Goal: Navigation & Orientation: Understand site structure

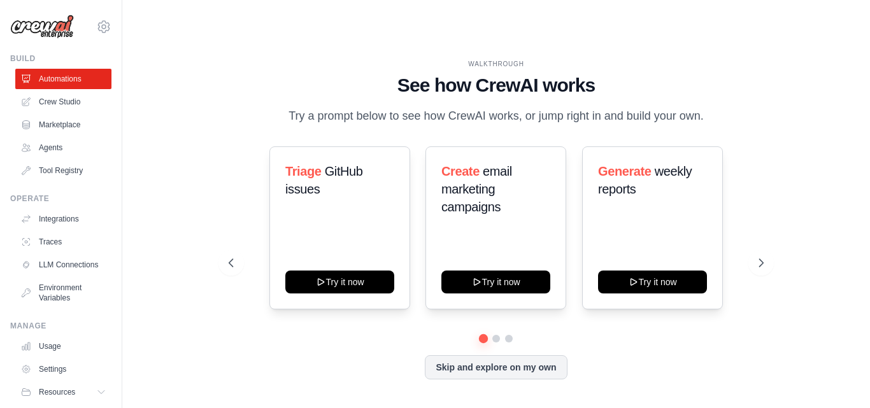
click at [152, 163] on div "WALKTHROUGH See how CrewAI works Try a prompt below to see how CrewAI works, or…" at bounding box center [496, 229] width 707 height 383
click at [135, 56] on div "WALKTHROUGH See how CrewAI works Try a prompt below to see how CrewAI works, or…" at bounding box center [495, 229] width 747 height 383
click at [186, 92] on div "WALKTHROUGH See how CrewAI works Try a prompt below to see how CrewAI works, or…" at bounding box center [496, 229] width 707 height 383
click at [219, 141] on div "WALKTHROUGH See how CrewAI works Try a prompt below to see how CrewAI works, or…" at bounding box center [495, 229] width 565 height 340
drag, startPoint x: 411, startPoint y: 51, endPoint x: 600, endPoint y: 45, distance: 188.5
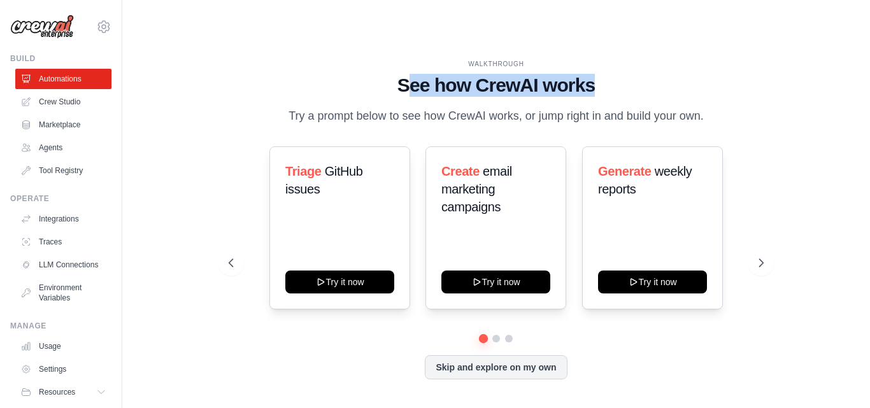
click at [600, 74] on h1 "See how CrewAI works" at bounding box center [496, 85] width 535 height 23
click at [400, 74] on h1 "See how CrewAI works" at bounding box center [496, 85] width 535 height 23
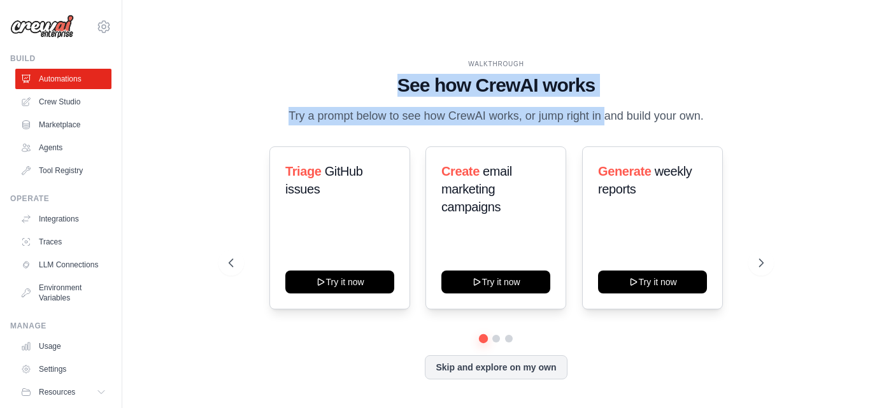
drag, startPoint x: 399, startPoint y: 48, endPoint x: 585, endPoint y: 66, distance: 187.4
click at [585, 66] on div "WALKTHROUGH See how CrewAI works Try a prompt below to see how CrewAI works, or…" at bounding box center [496, 92] width 535 height 66
click at [293, 107] on p "Try a prompt below to see how CrewAI works, or jump right in and build your own." at bounding box center [496, 116] width 428 height 18
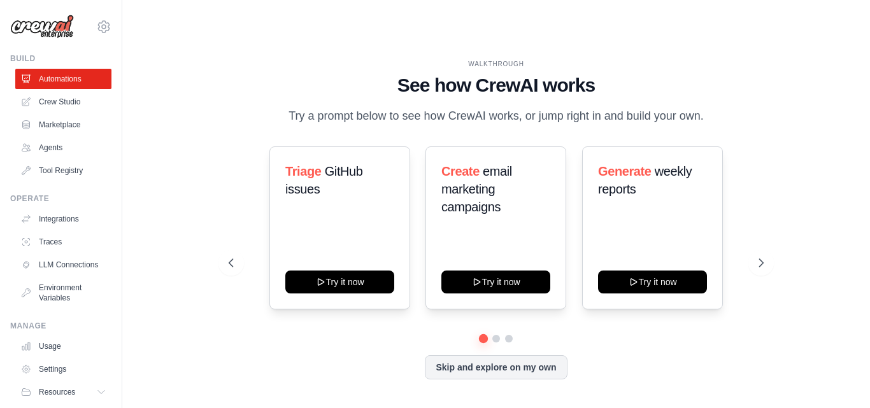
drag, startPoint x: 293, startPoint y: 82, endPoint x: 695, endPoint y: 74, distance: 402.4
click at [695, 107] on p "Try a prompt below to see how CrewAI works, or jump right in and build your own." at bounding box center [496, 116] width 428 height 18
click at [295, 107] on p "Try a prompt below to see how CrewAI works, or jump right in and build your own." at bounding box center [496, 116] width 428 height 18
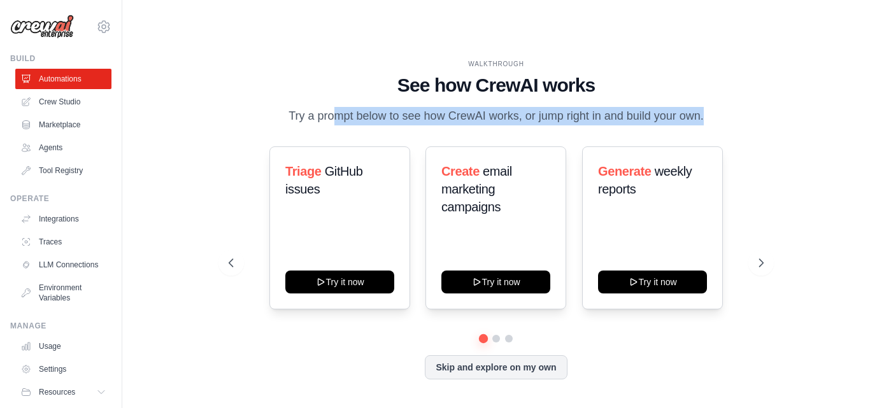
click at [295, 107] on p "Try a prompt below to see how CrewAI works, or jump right in and build your own." at bounding box center [496, 116] width 428 height 18
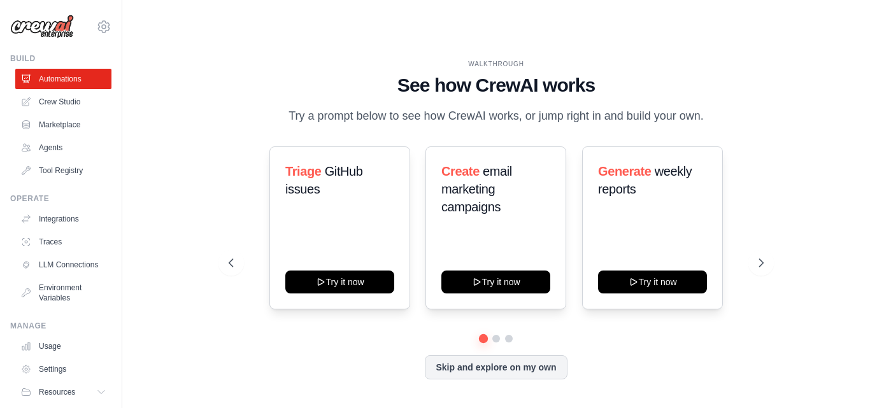
click at [407, 74] on h1 "See how CrewAI works" at bounding box center [496, 85] width 535 height 23
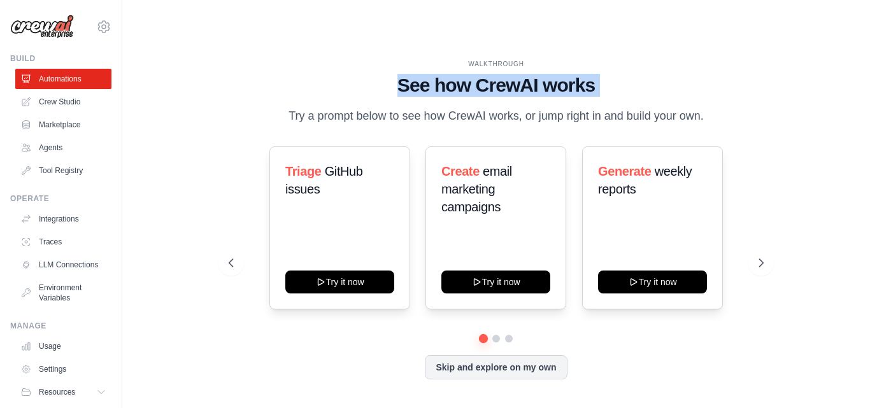
click at [407, 74] on h1 "See how CrewAI works" at bounding box center [496, 85] width 535 height 23
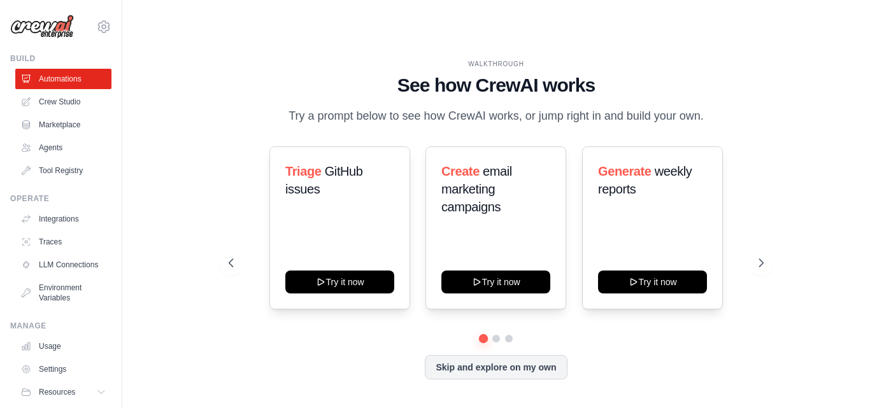
click at [304, 107] on p "Try a prompt below to see how CrewAI works, or jump right in and build your own." at bounding box center [496, 116] width 428 height 18
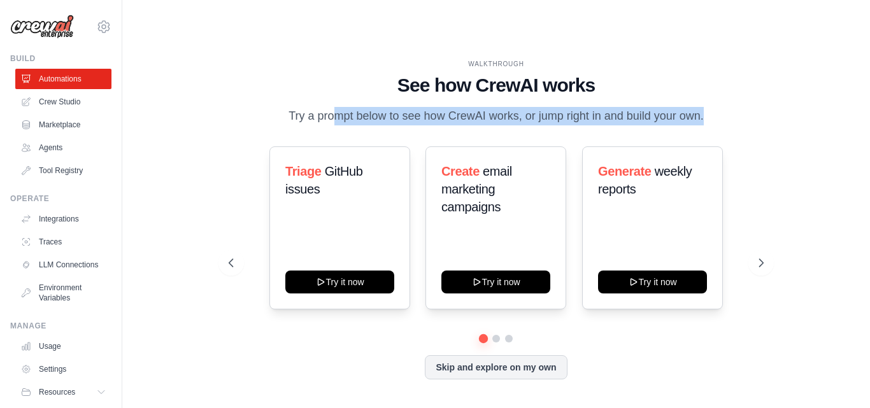
click at [304, 107] on p "Try a prompt below to see how CrewAI works, or jump right in and build your own." at bounding box center [496, 116] width 428 height 18
click at [476, 107] on p "Try a prompt below to see how CrewAI works, or jump right in and build your own." at bounding box center [496, 116] width 428 height 18
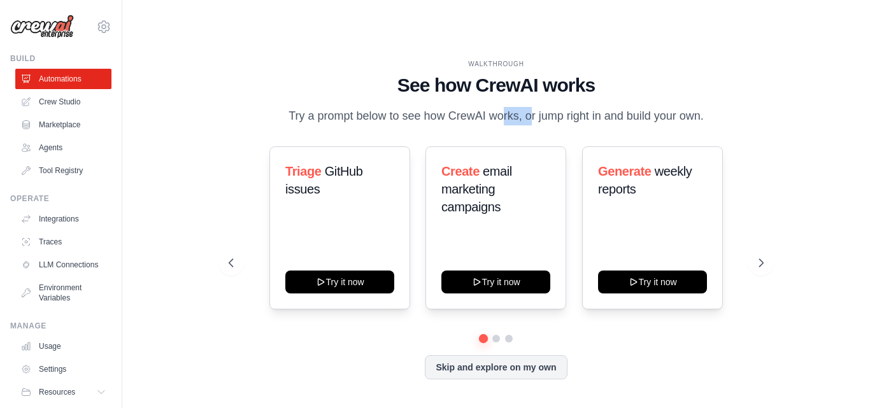
drag, startPoint x: 476, startPoint y: 80, endPoint x: 483, endPoint y: 79, distance: 7.0
click at [483, 107] on p "Try a prompt below to see how CrewAI works, or jump right in and build your own." at bounding box center [496, 116] width 428 height 18
click at [481, 107] on p "Try a prompt below to see how CrewAI works, or jump right in and build your own." at bounding box center [496, 116] width 428 height 18
drag, startPoint x: 481, startPoint y: 76, endPoint x: 504, endPoint y: 74, distance: 22.3
click at [504, 107] on p "Try a prompt below to see how CrewAI works, or jump right in and build your own." at bounding box center [496, 116] width 428 height 18
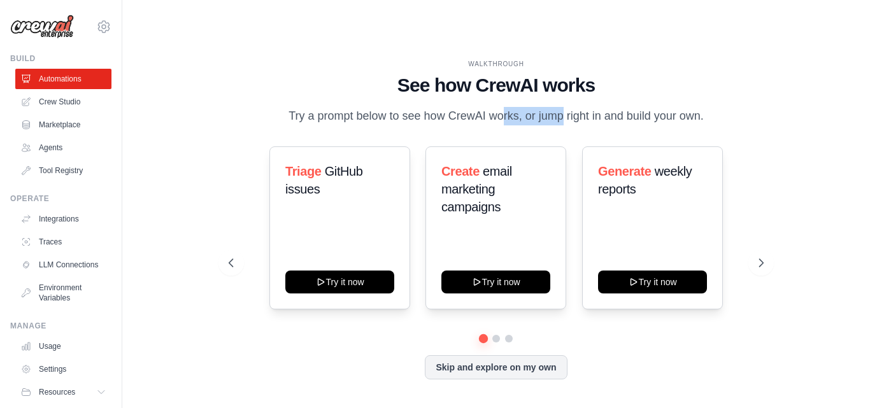
click at [508, 107] on p "Try a prompt below to see how CrewAI works, or jump right in and build your own." at bounding box center [496, 116] width 428 height 18
drag, startPoint x: 508, startPoint y: 79, endPoint x: 502, endPoint y: 78, distance: 6.4
click at [502, 107] on p "Try a prompt below to see how CrewAI works, or jump right in and build your own." at bounding box center [496, 116] width 428 height 18
click at [470, 107] on p "Try a prompt below to see how CrewAI works, or jump right in and build your own." at bounding box center [496, 116] width 428 height 18
click at [304, 107] on p "Try a prompt below to see how CrewAI works, or jump right in and build your own." at bounding box center [496, 116] width 428 height 18
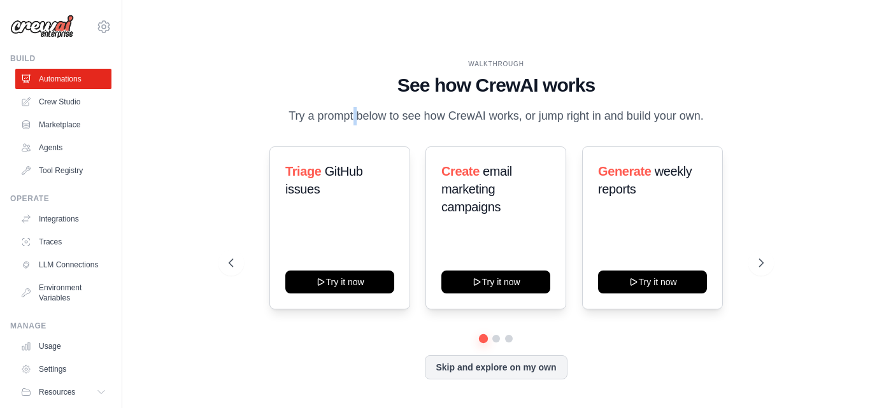
click at [304, 107] on p "Try a prompt below to see how CrewAI works, or jump right in and build your own." at bounding box center [496, 116] width 428 height 18
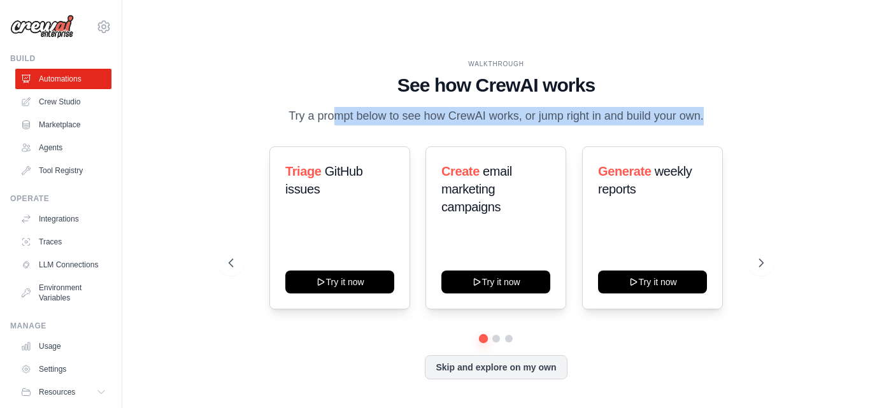
click at [304, 107] on p "Try a prompt below to see how CrewAI works, or jump right in and build your own." at bounding box center [496, 116] width 428 height 18
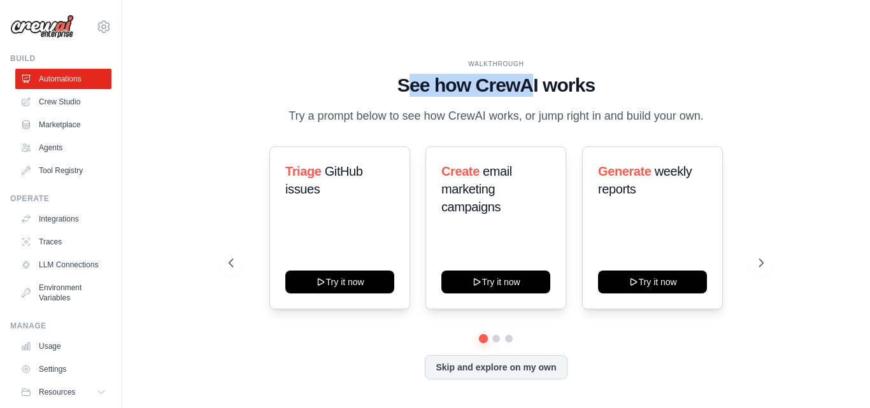
drag, startPoint x: 414, startPoint y: 58, endPoint x: 533, endPoint y: 57, distance: 119.7
click at [533, 74] on h1 "See how CrewAI works" at bounding box center [496, 85] width 535 height 23
click at [400, 74] on h1 "See how CrewAI works" at bounding box center [496, 85] width 535 height 23
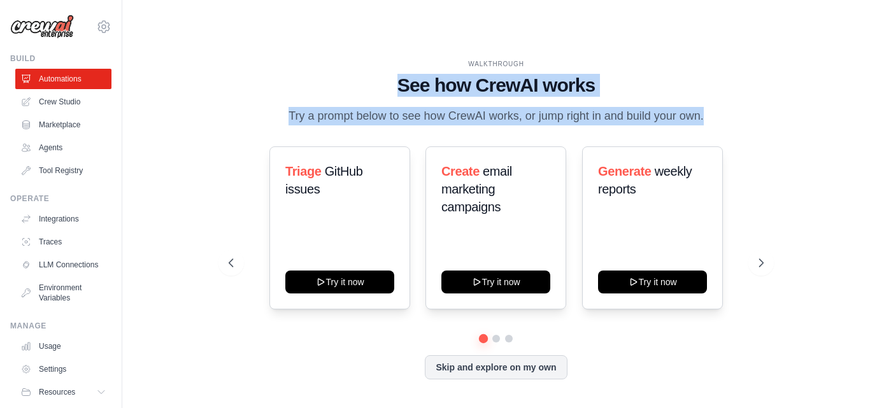
drag, startPoint x: 400, startPoint y: 59, endPoint x: 576, endPoint y: 100, distance: 181.0
click at [602, 95] on div "WALKTHROUGH See how CrewAI works Try a prompt below to see how CrewAI works, or…" at bounding box center [496, 92] width 535 height 66
click at [342, 107] on p "Try a prompt below to see how CrewAI works, or jump right in and build your own." at bounding box center [496, 116] width 428 height 18
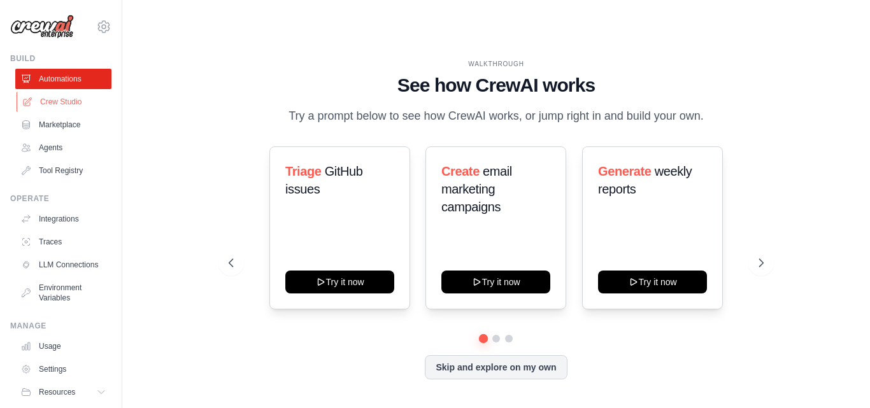
click at [63, 109] on link "Crew Studio" at bounding box center [65, 102] width 96 height 20
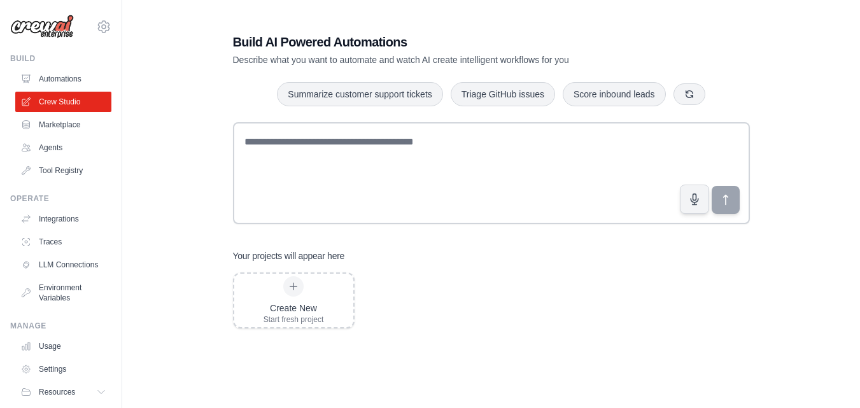
drag, startPoint x: 258, startPoint y: 48, endPoint x: 293, endPoint y: 81, distance: 48.2
click at [413, 47] on h1 "Build AI Powered Automations" at bounding box center [447, 42] width 428 height 18
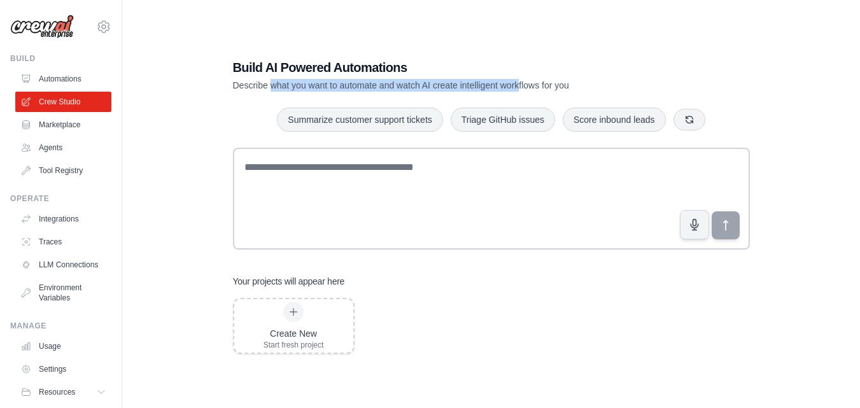
drag, startPoint x: 274, startPoint y: 56, endPoint x: 540, endPoint y: 57, distance: 265.5
click at [540, 79] on p "Describe what you want to automate and watch AI create intelligent workflows fo…" at bounding box center [447, 85] width 428 height 13
click at [33, 121] on link "Marketplace" at bounding box center [65, 125] width 96 height 20
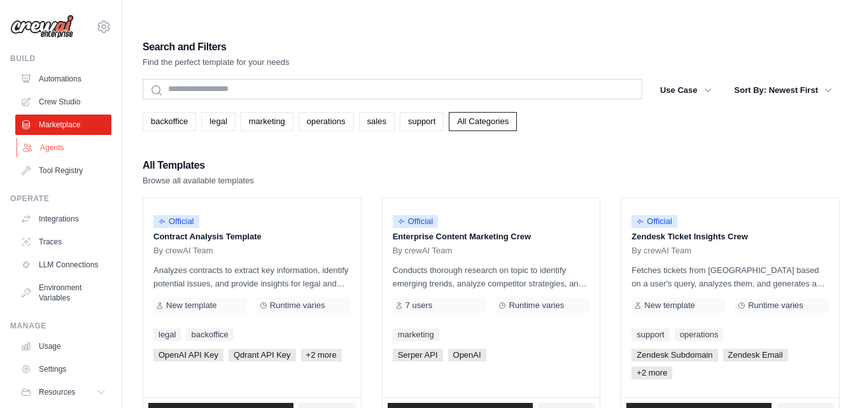
click at [45, 150] on link "Agents" at bounding box center [65, 148] width 96 height 20
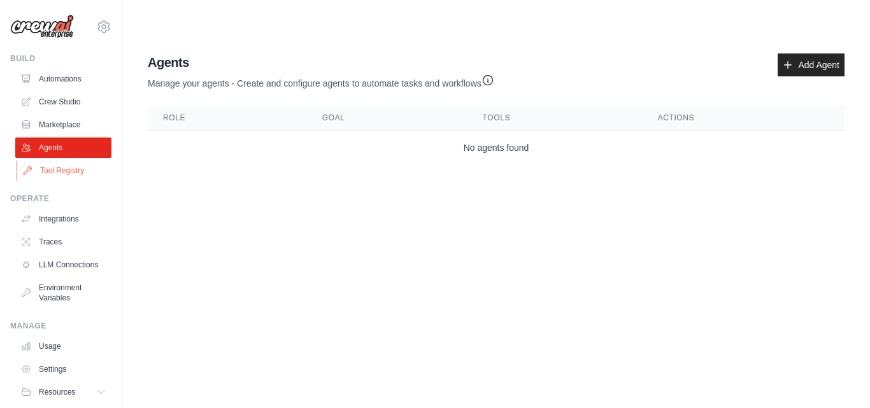
click at [40, 170] on link "Tool Registry" at bounding box center [65, 170] width 96 height 20
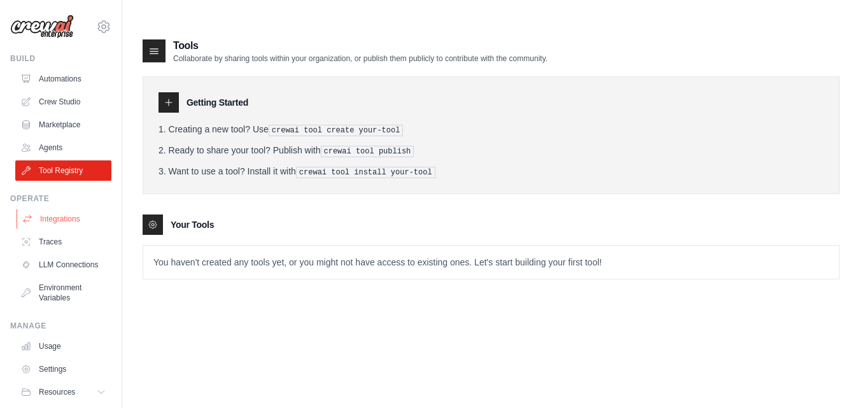
click at [51, 222] on link "Integrations" at bounding box center [65, 219] width 96 height 20
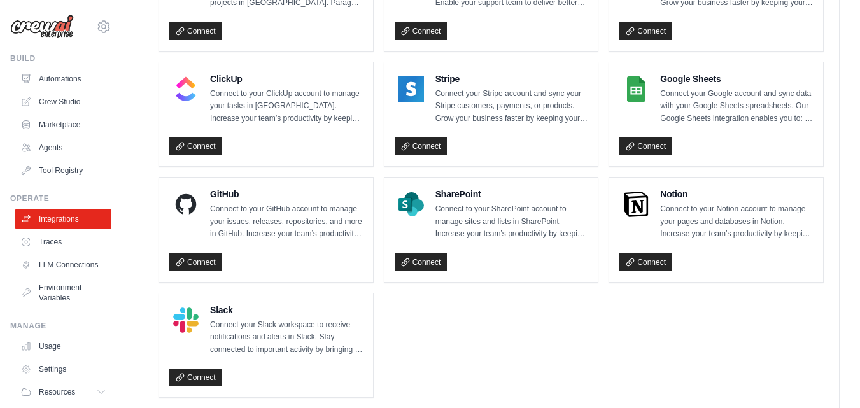
scroll to position [936, 0]
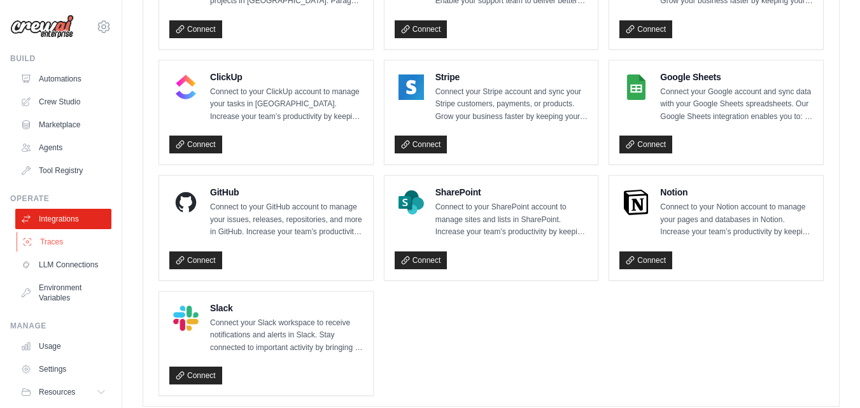
click at [73, 239] on link "Traces" at bounding box center [65, 242] width 96 height 20
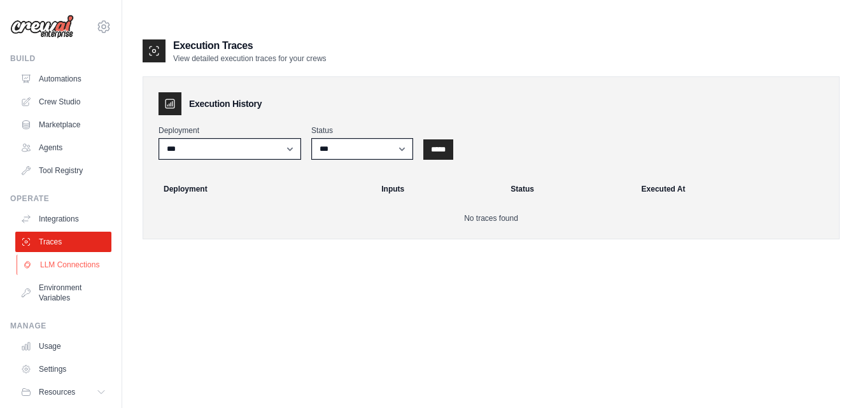
click at [40, 257] on link "LLM Connections" at bounding box center [65, 265] width 96 height 20
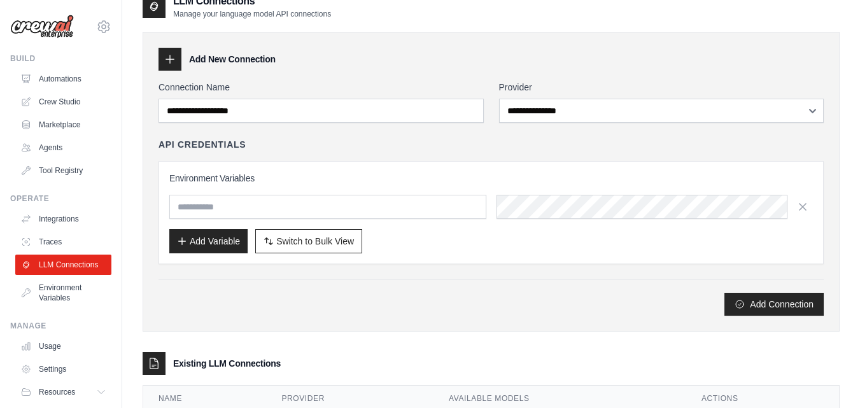
scroll to position [90, 0]
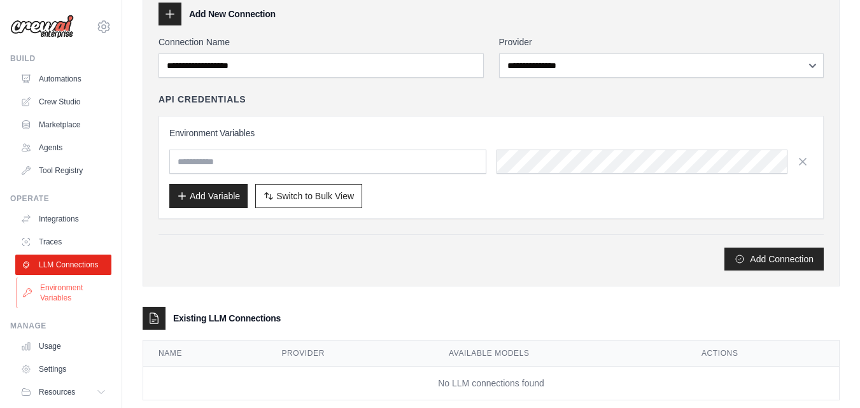
click at [69, 304] on link "Environment Variables" at bounding box center [65, 293] width 96 height 31
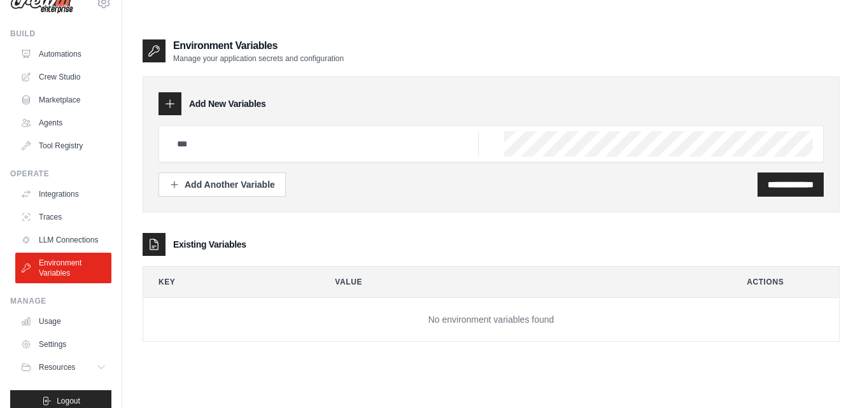
scroll to position [49, 0]
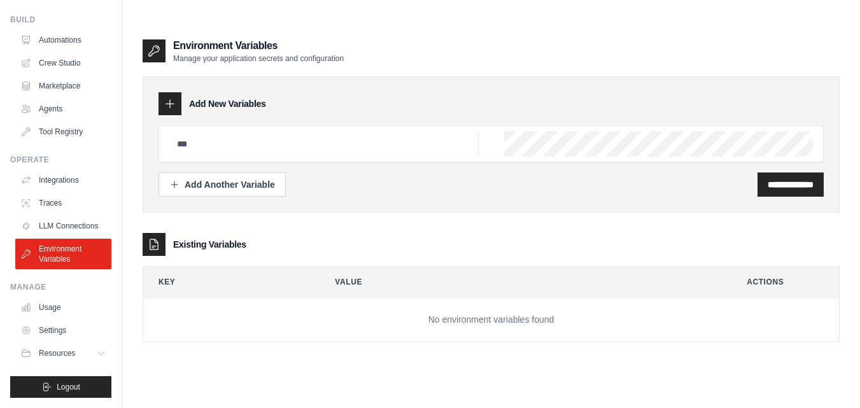
click at [20, 290] on div "Manage" at bounding box center [60, 287] width 101 height 10
click at [46, 305] on link "Usage" at bounding box center [65, 307] width 96 height 20
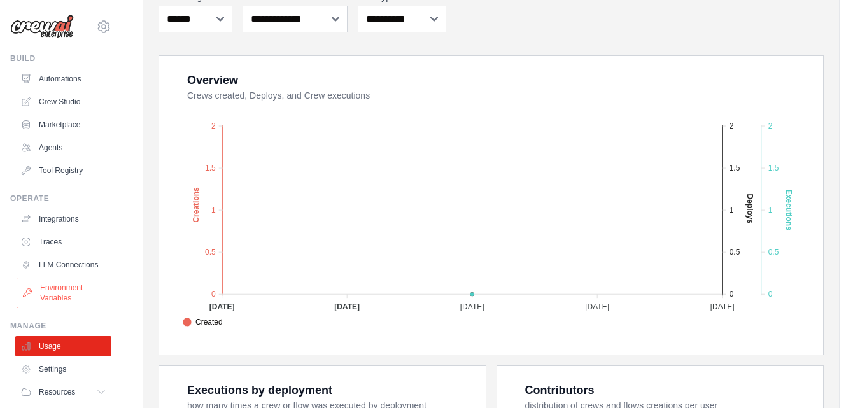
scroll to position [49, 0]
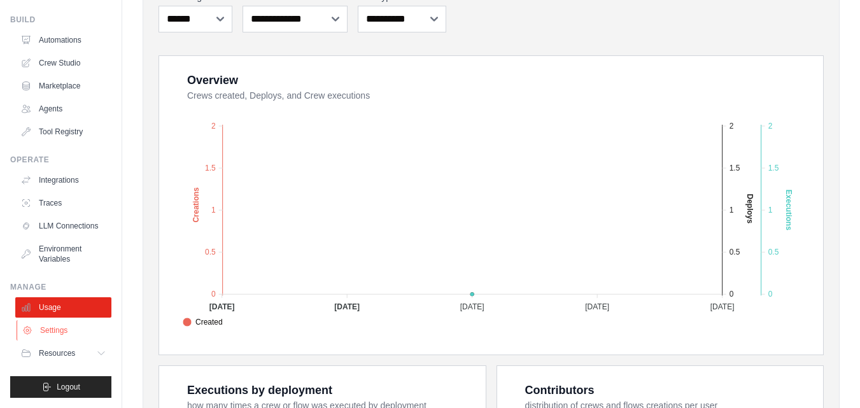
click at [52, 330] on link "Settings" at bounding box center [65, 330] width 96 height 20
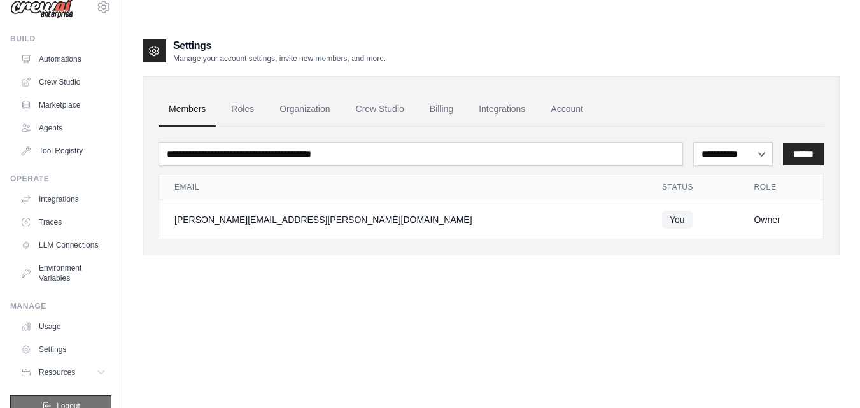
scroll to position [49, 0]
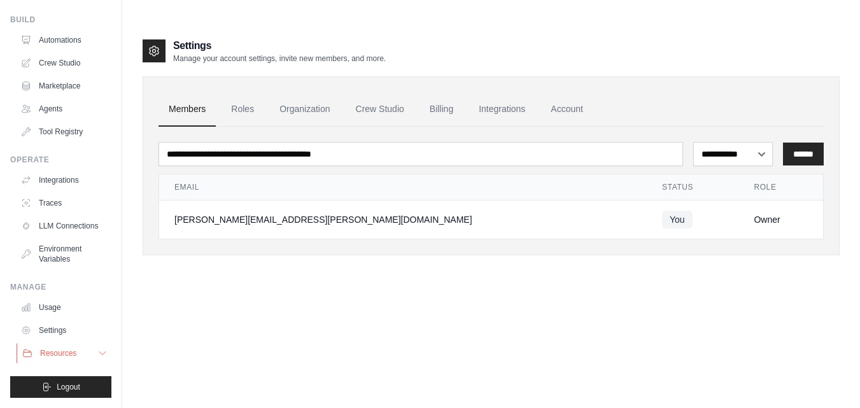
click at [76, 352] on span "Resources" at bounding box center [58, 353] width 36 height 10
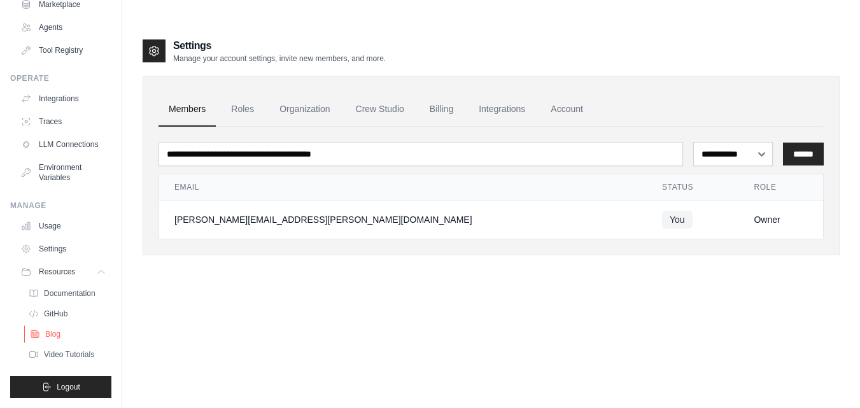
scroll to position [141, 0]
